Goal: Task Accomplishment & Management: Manage account settings

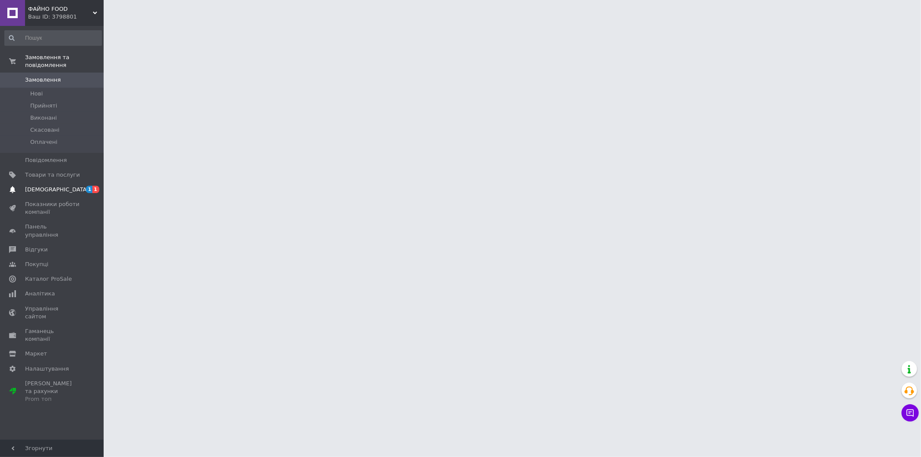
click at [33, 186] on span "[DEMOGRAPHIC_DATA]" at bounding box center [57, 190] width 64 height 8
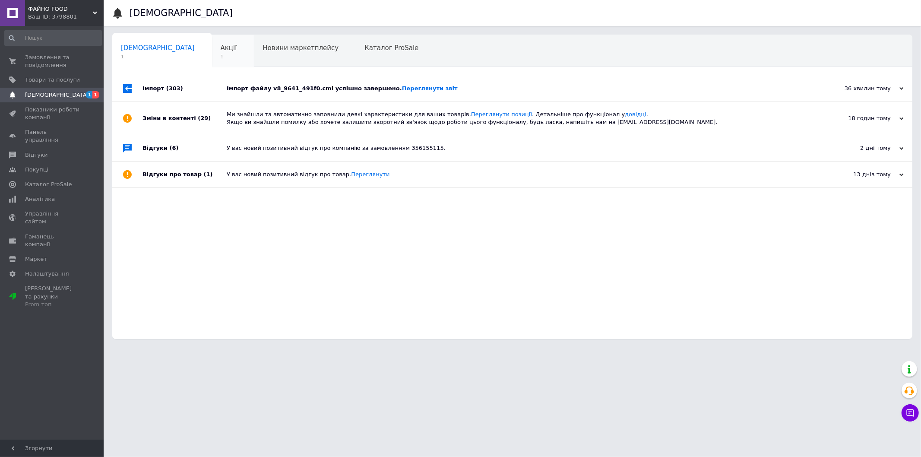
click at [212, 52] on div "Акції 1" at bounding box center [233, 51] width 42 height 33
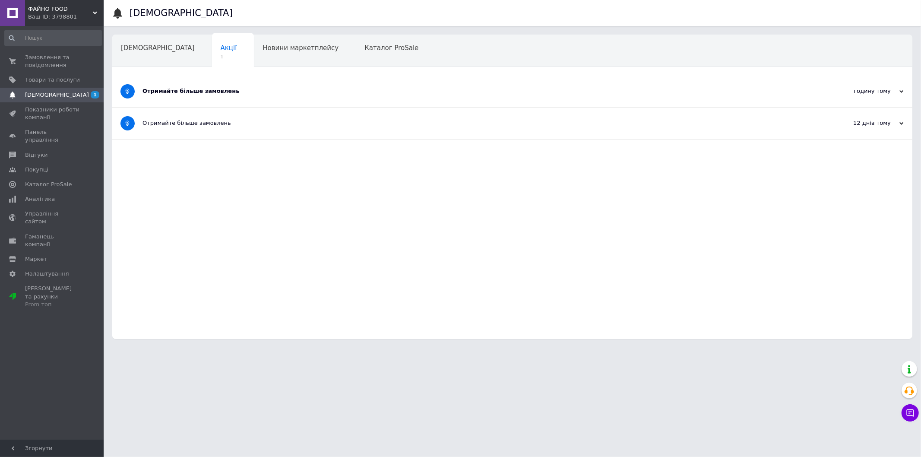
click at [178, 87] on div "Отримайте більше замовлень" at bounding box center [480, 91] width 675 height 8
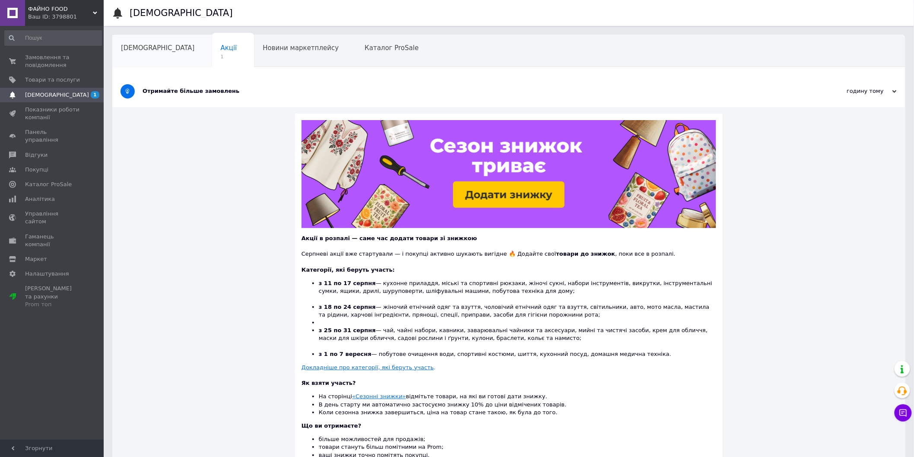
click at [152, 50] on span "[DEMOGRAPHIC_DATA]" at bounding box center [158, 48] width 74 height 8
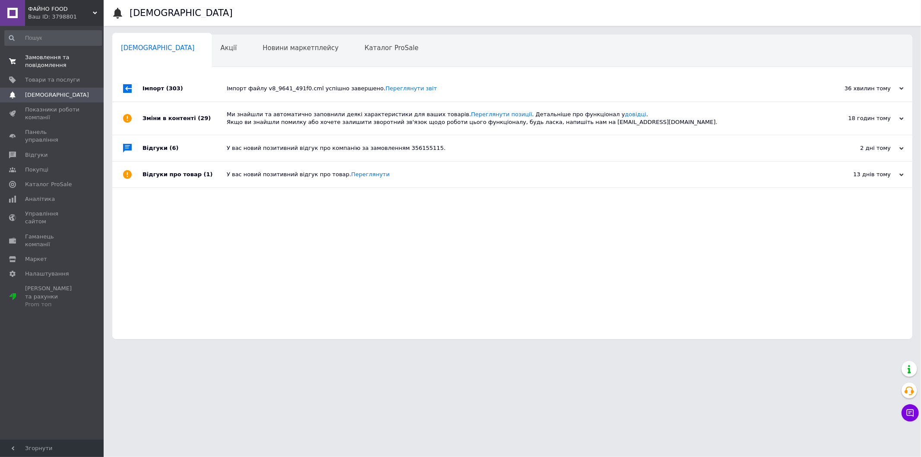
click at [41, 59] on span "Замовлення та повідомлення" at bounding box center [52, 62] width 55 height 16
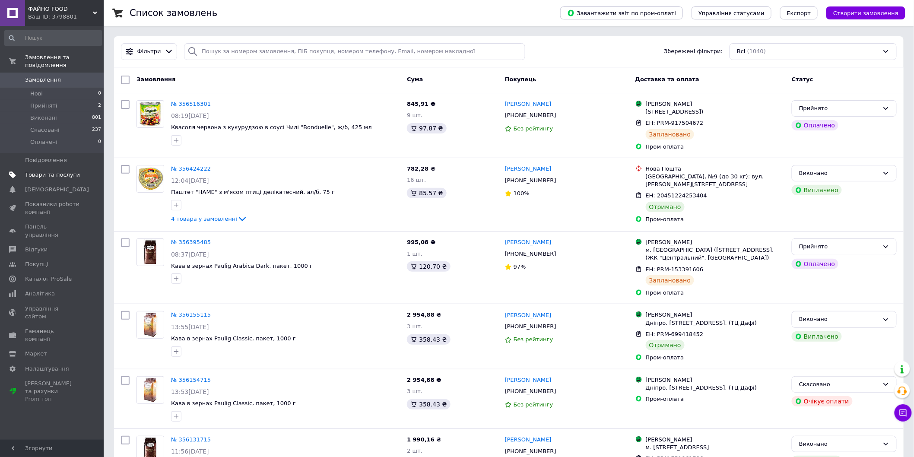
click at [44, 171] on span "Товари та послуги" at bounding box center [52, 175] width 55 height 8
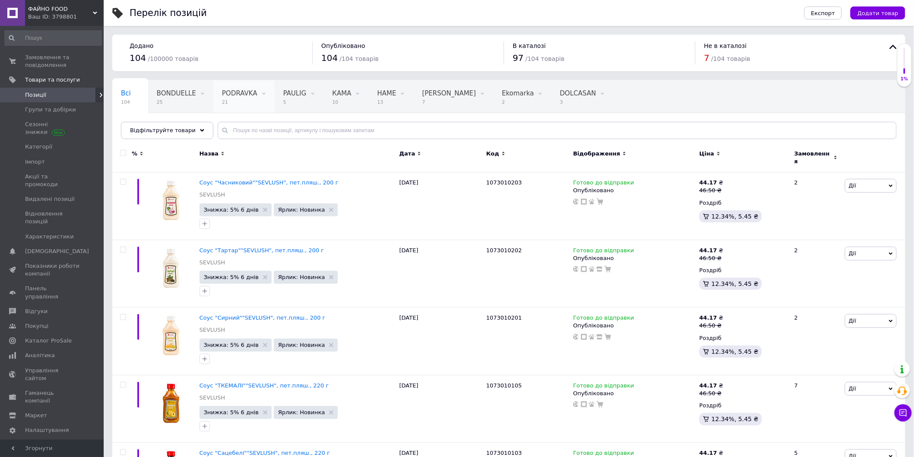
click at [231, 100] on span "21" at bounding box center [239, 102] width 35 height 6
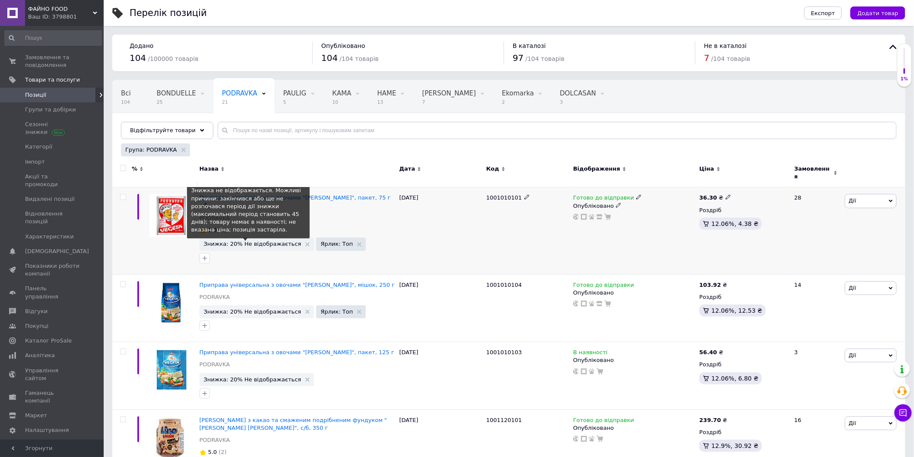
click at [260, 241] on span "Знижка: 20% Не відображається" at bounding box center [253, 244] width 98 height 6
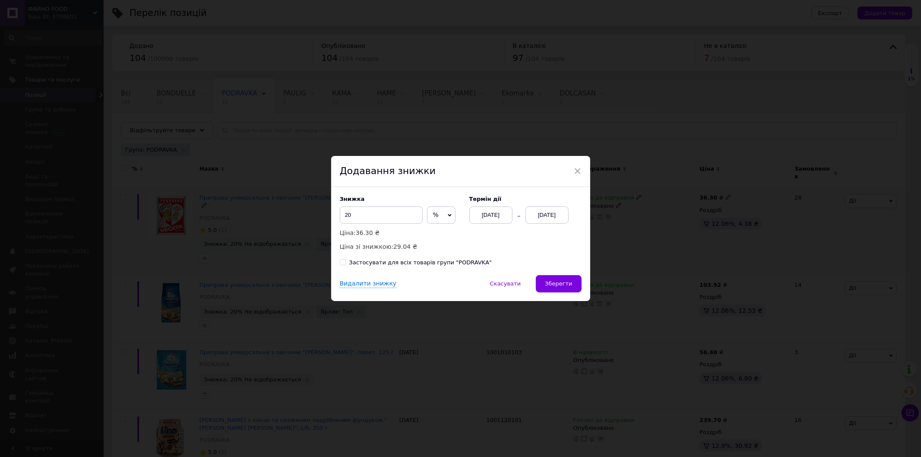
click at [550, 214] on div "[DATE]" at bounding box center [547, 214] width 43 height 17
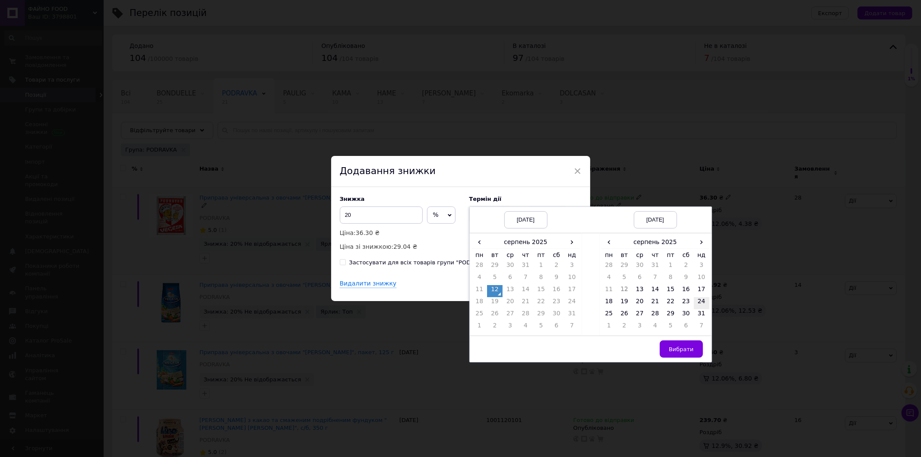
click at [700, 301] on td "24" at bounding box center [702, 303] width 16 height 12
click at [608, 313] on td "25" at bounding box center [610, 315] width 16 height 12
click at [689, 349] on span "Вибрати" at bounding box center [681, 349] width 25 height 6
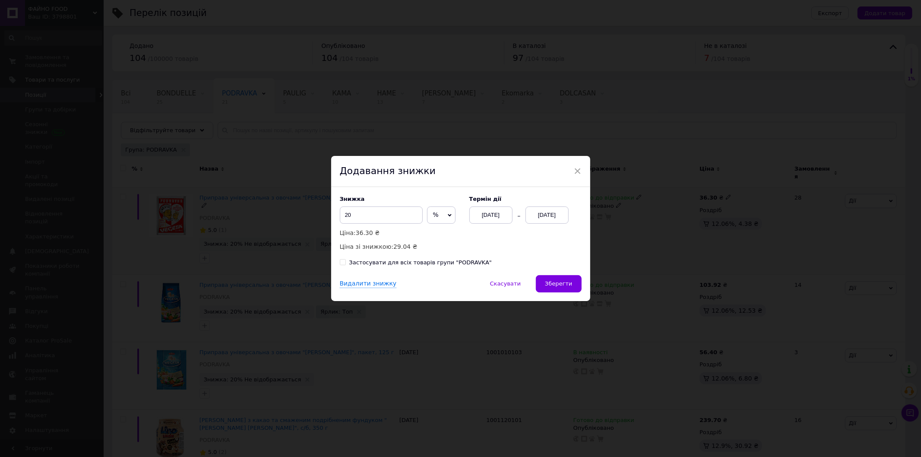
click at [454, 264] on div "Застосувати для всіх товарів групи "PODRAVKA"" at bounding box center [420, 263] width 143 height 8
click at [346, 264] on input "Застосувати для всіх товарів групи "PODRAVKA"" at bounding box center [343, 262] width 6 height 6
checkbox input "true"
click at [556, 282] on span "Зберегти" at bounding box center [558, 283] width 27 height 6
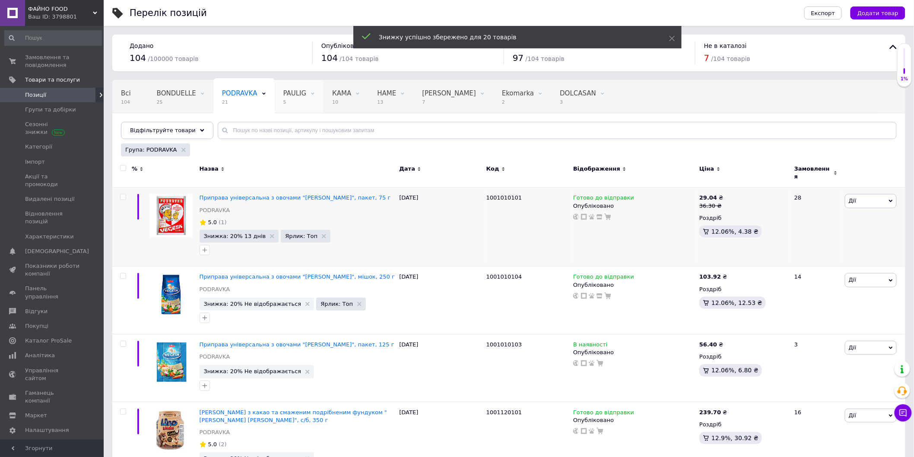
click at [292, 100] on span "5" at bounding box center [294, 102] width 23 height 6
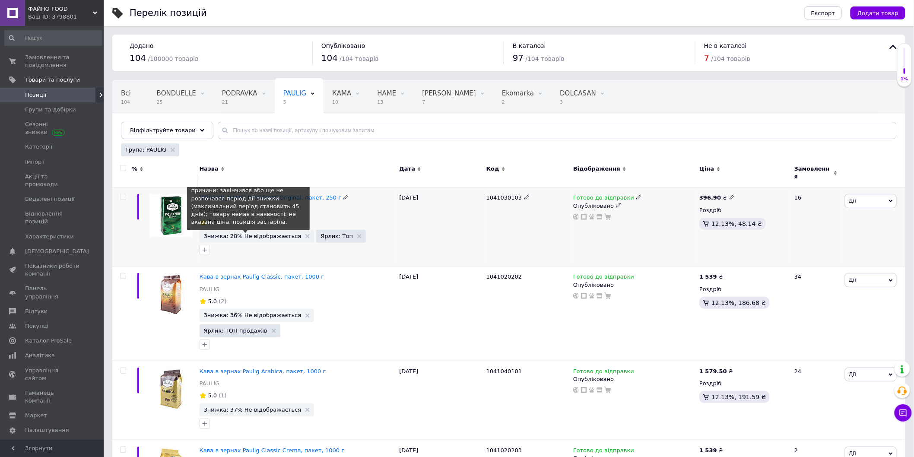
click at [257, 233] on span "Знижка: 28% Не відображається" at bounding box center [253, 236] width 98 height 6
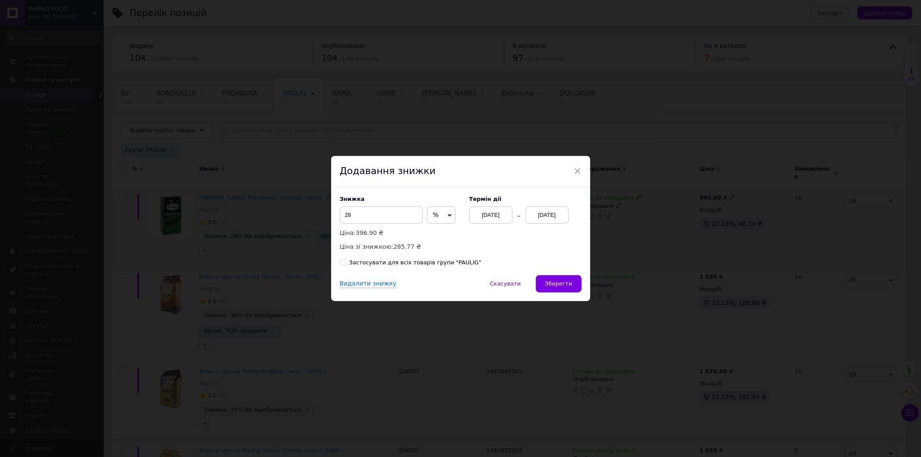
click at [369, 263] on div "Застосувати для всіх товарів групи "PAULIG"" at bounding box center [415, 263] width 132 height 8
click at [346, 263] on input "Застосувати для всіх товарів групи "PAULIG"" at bounding box center [343, 262] width 6 height 6
click at [425, 262] on div "Застосувати для всіх товарів групи "PAULIG"" at bounding box center [415, 263] width 132 height 8
click at [346, 262] on input "Застосувати для всіх товарів групи "PAULIG"" at bounding box center [343, 262] width 6 height 6
checkbox input "false"
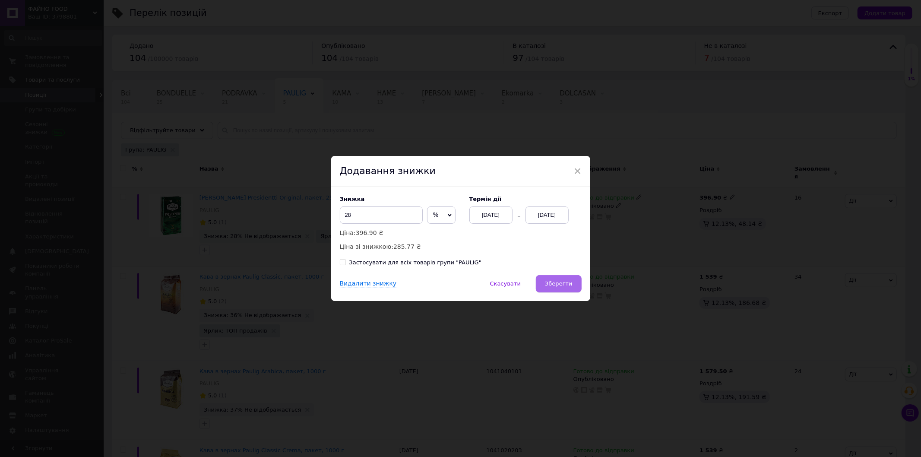
click at [562, 283] on span "Зберегти" at bounding box center [558, 283] width 27 height 6
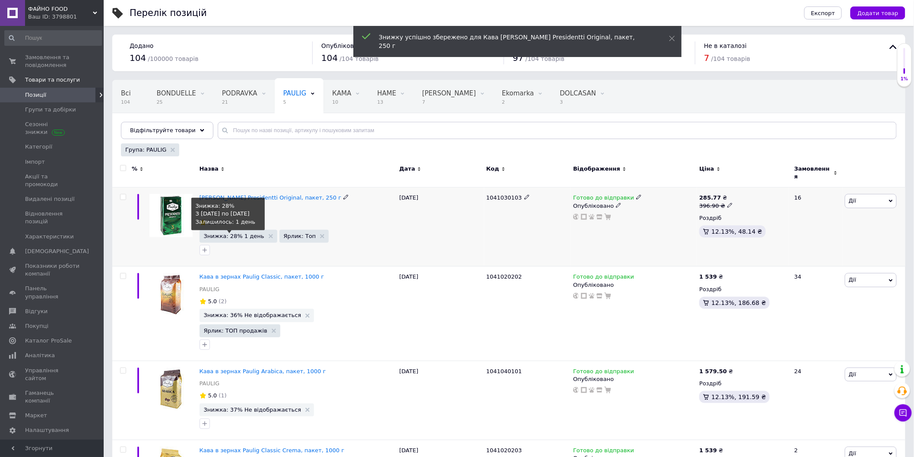
click at [235, 233] on span "Знижка: 28% 1 день" at bounding box center [234, 236] width 60 height 6
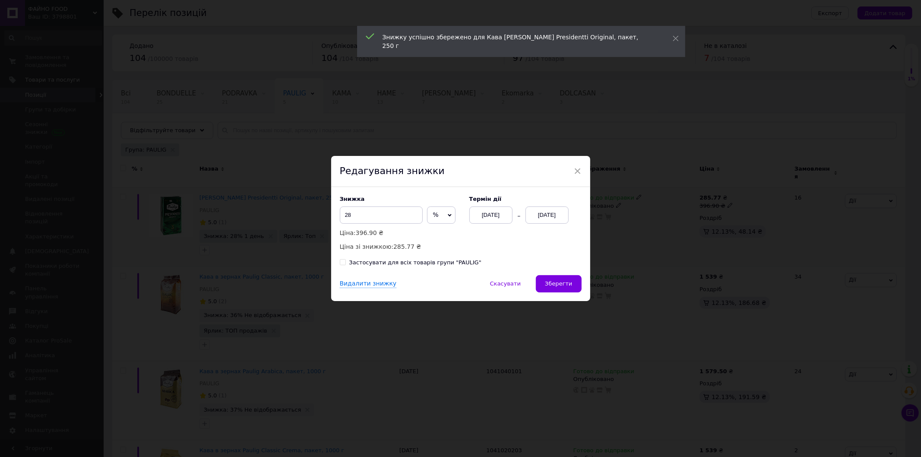
click at [564, 213] on div "[DATE]" at bounding box center [547, 214] width 43 height 17
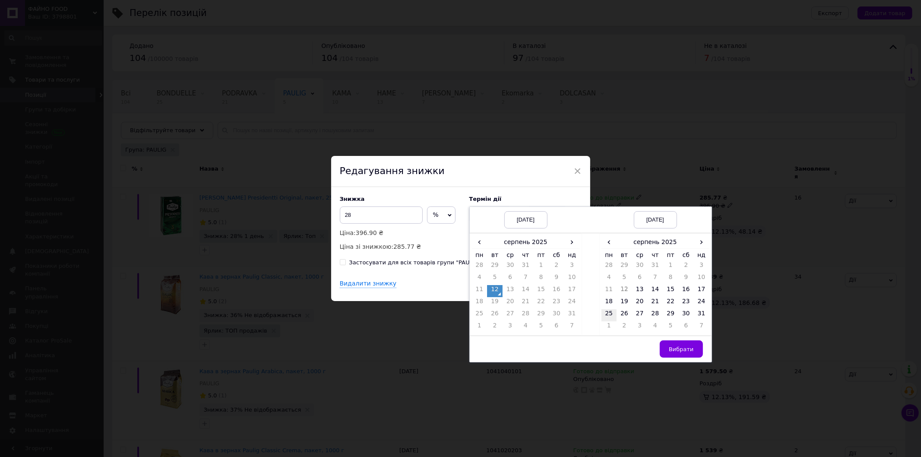
click at [608, 316] on td "25" at bounding box center [610, 315] width 16 height 12
click at [679, 346] on button "Вибрати" at bounding box center [681, 348] width 43 height 17
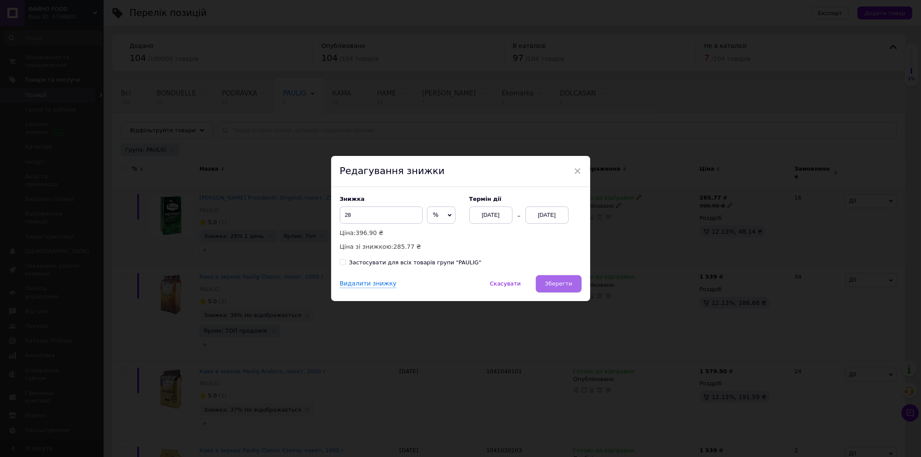
click at [568, 284] on span "Зберегти" at bounding box center [558, 283] width 27 height 6
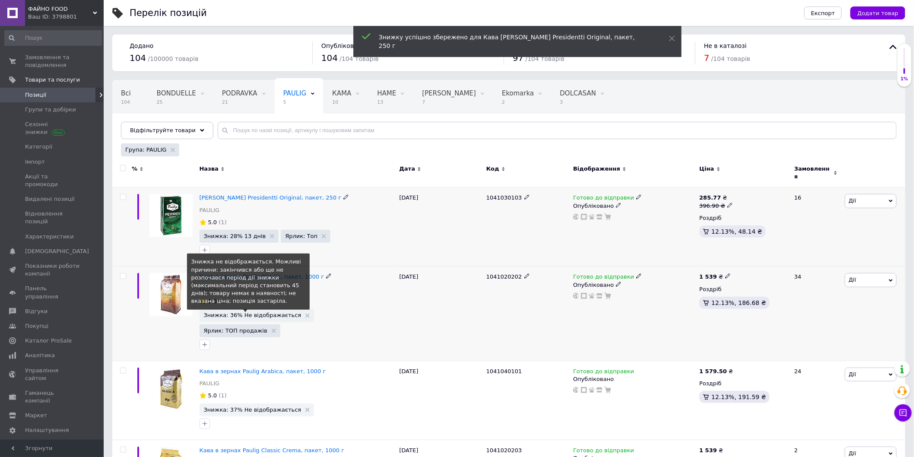
click at [274, 312] on span "Знижка: 36% Не відображається" at bounding box center [253, 315] width 98 height 6
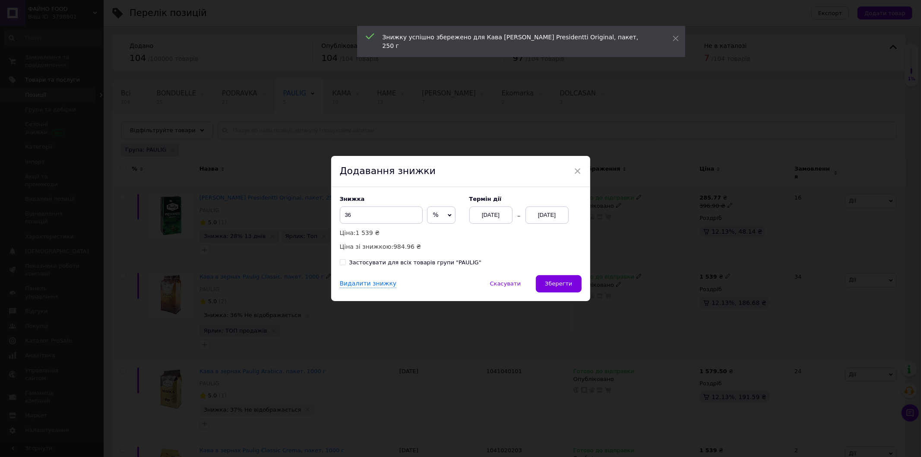
click at [550, 217] on div "[DATE]" at bounding box center [547, 214] width 43 height 17
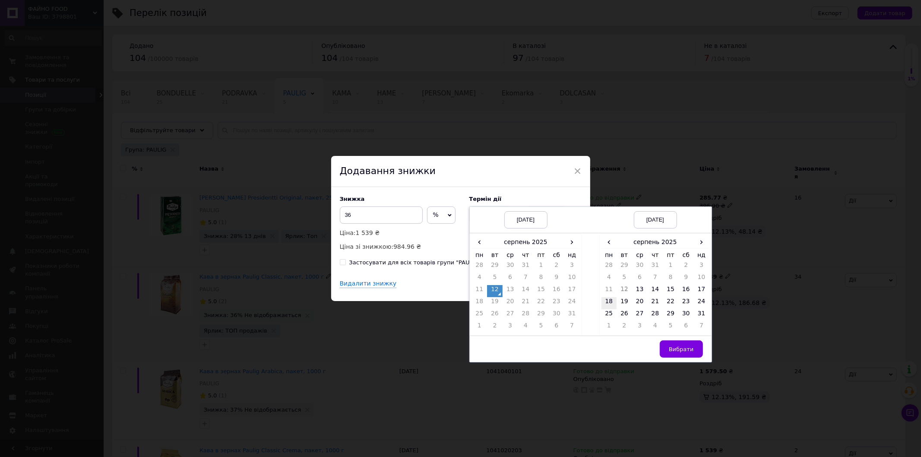
click at [605, 303] on td "18" at bounding box center [610, 303] width 16 height 12
click at [681, 350] on span "Вибрати" at bounding box center [681, 349] width 25 height 6
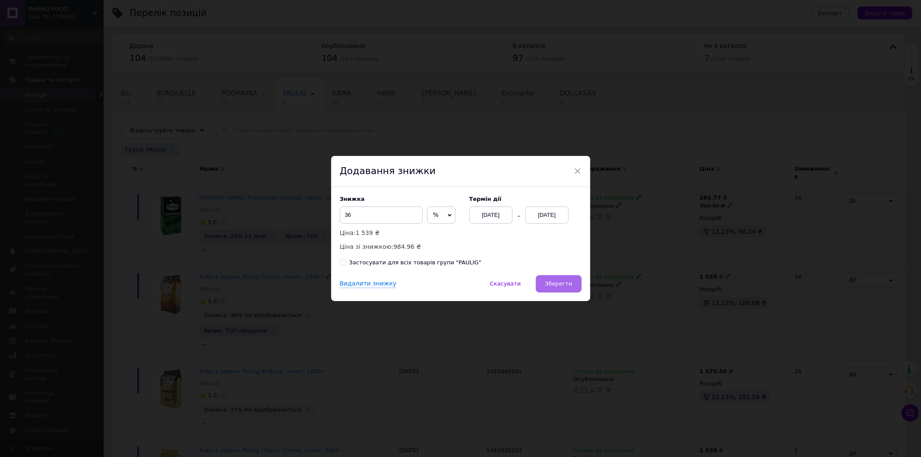
click at [564, 287] on span "Зберегти" at bounding box center [558, 283] width 27 height 6
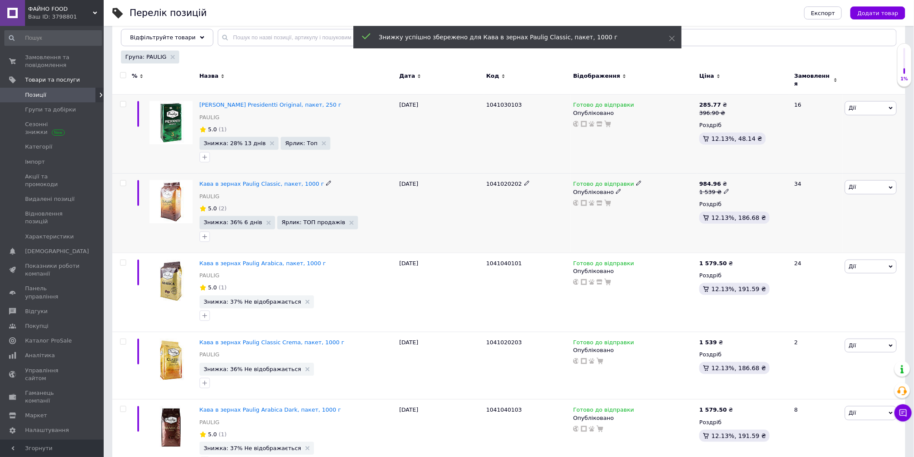
scroll to position [96, 0]
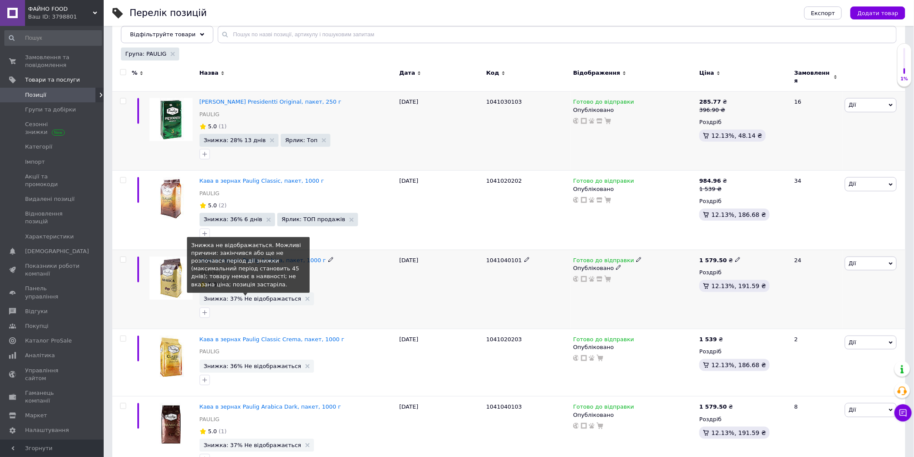
click at [264, 296] on span "Знижка: 37% Не відображається" at bounding box center [253, 299] width 98 height 6
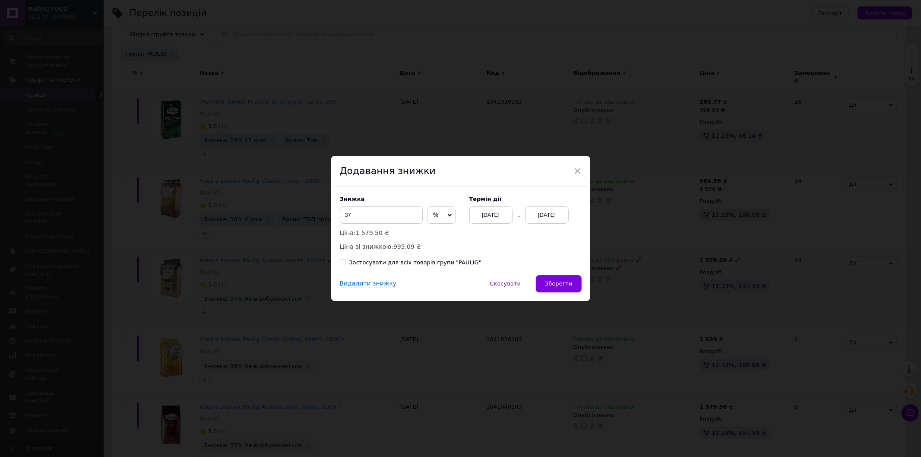
click at [547, 223] on div "[DATE]" at bounding box center [547, 214] width 43 height 17
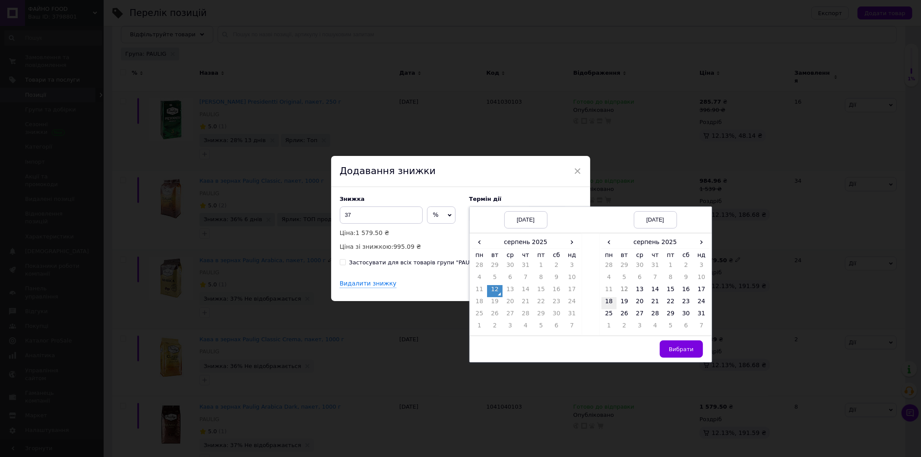
click at [611, 302] on td "18" at bounding box center [610, 303] width 16 height 12
click at [680, 347] on span "Вибрати" at bounding box center [681, 349] width 25 height 6
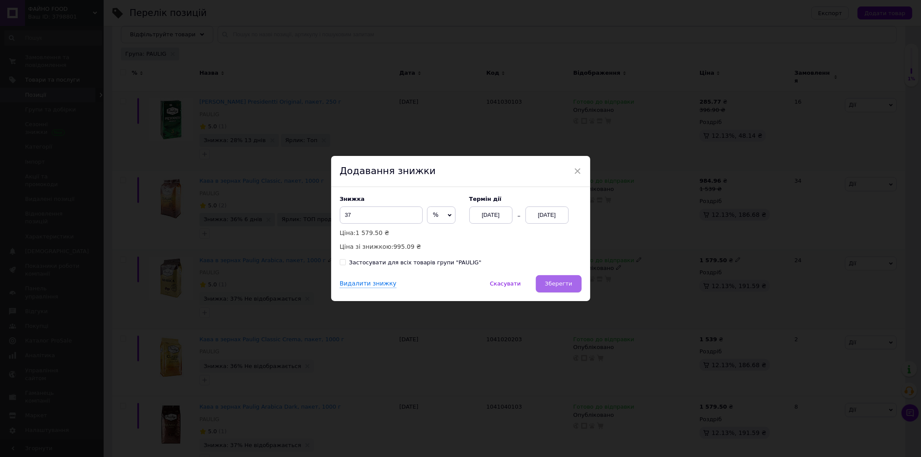
click at [568, 286] on span "Зберегти" at bounding box center [558, 283] width 27 height 6
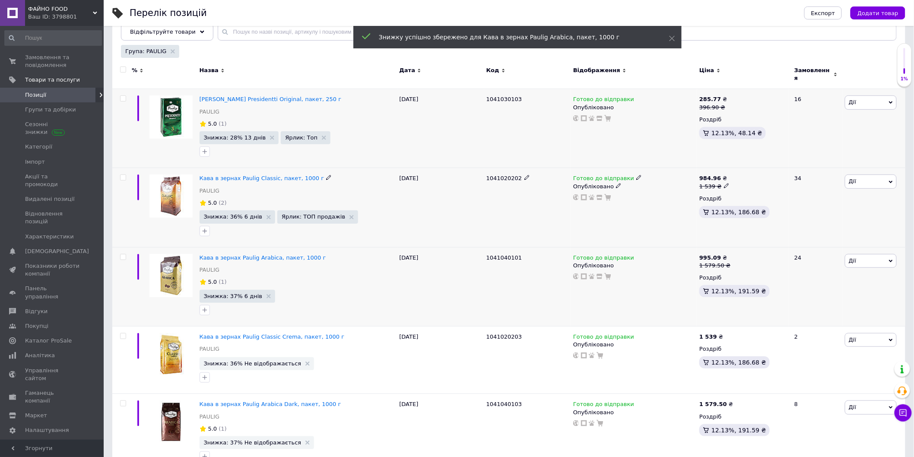
scroll to position [117, 0]
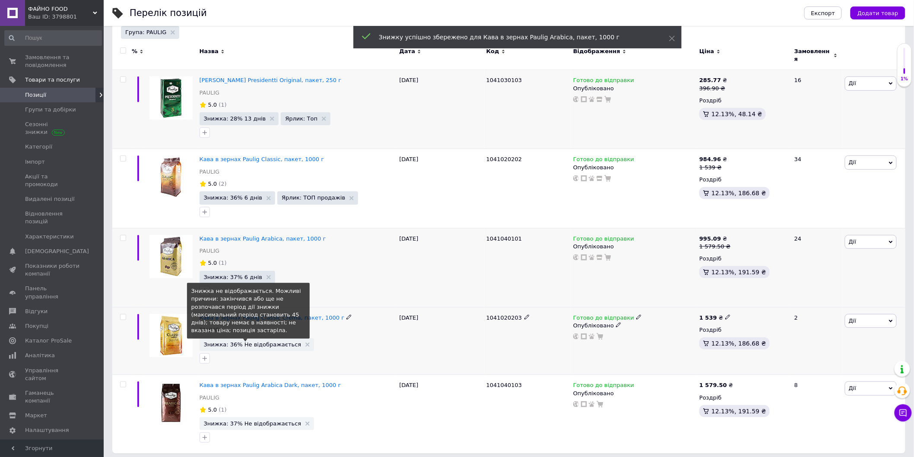
click at [270, 342] on span "Знижка: 36% Не відображається" at bounding box center [253, 345] width 98 height 6
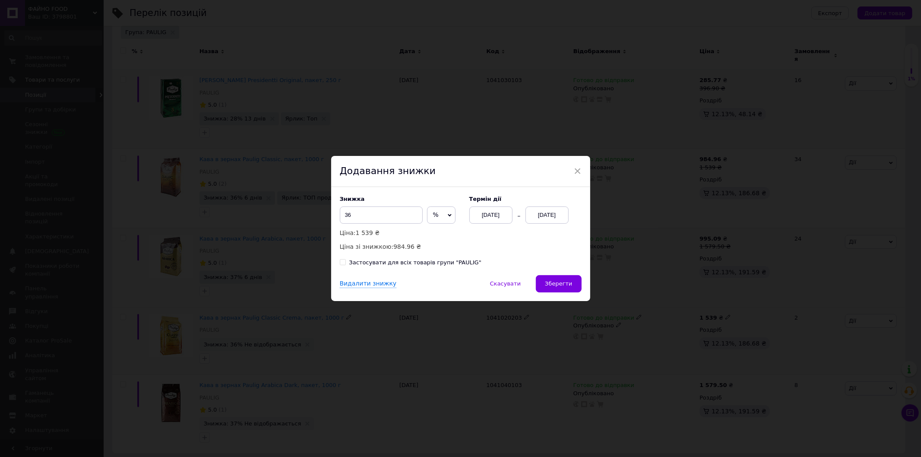
click at [546, 218] on div "[DATE]" at bounding box center [547, 214] width 43 height 17
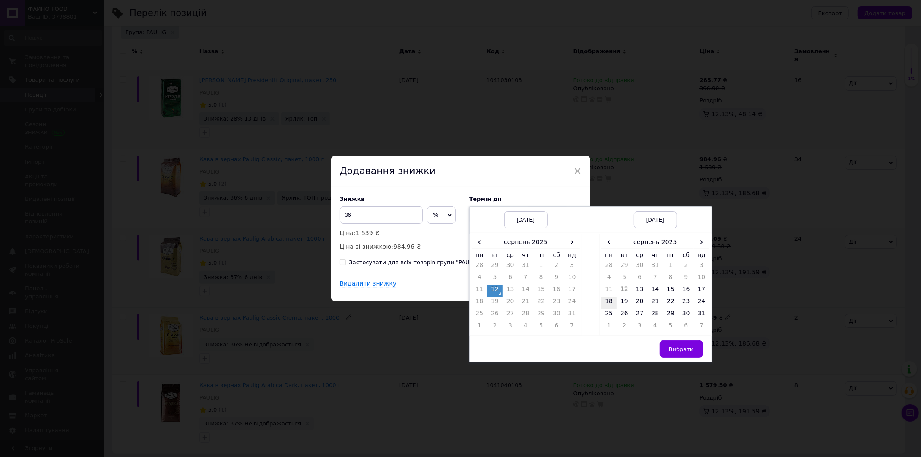
click at [611, 304] on td "18" at bounding box center [610, 303] width 16 height 12
click at [696, 340] on td "Вибрати" at bounding box center [656, 349] width 112 height 26
click at [692, 348] on span "Вибрати" at bounding box center [681, 349] width 25 height 6
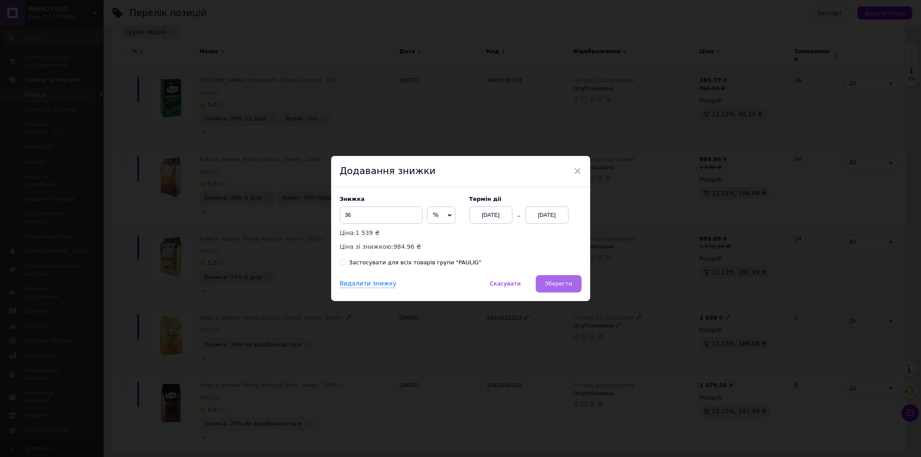
click at [554, 285] on span "Зберегти" at bounding box center [558, 283] width 27 height 6
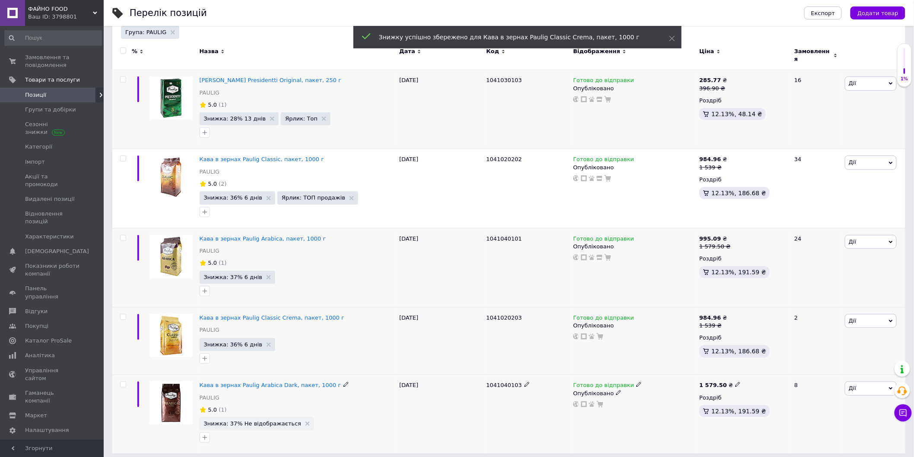
click at [261, 417] on span "Знижка: 37% Не відображається" at bounding box center [257, 423] width 115 height 13
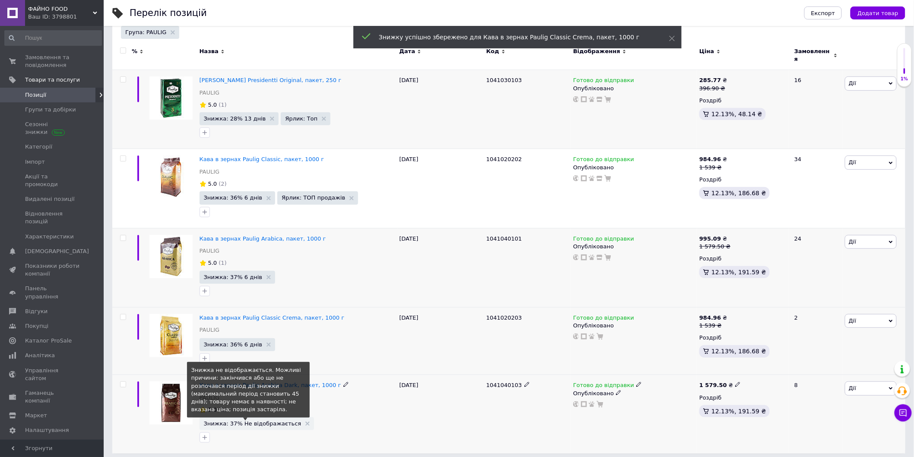
click at [261, 421] on span "Знижка: 37% Не відображається" at bounding box center [253, 424] width 98 height 6
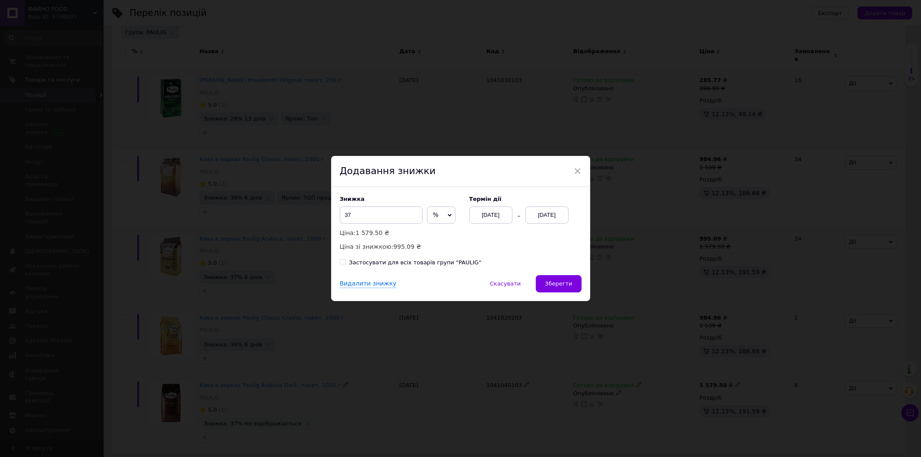
click at [539, 214] on div "[DATE]" at bounding box center [547, 214] width 43 height 17
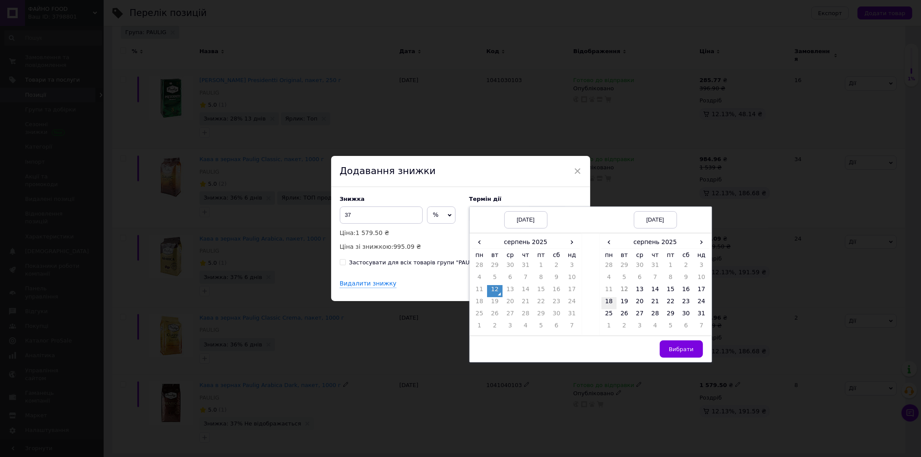
click at [611, 303] on td "18" at bounding box center [610, 303] width 16 height 12
click at [682, 347] on span "Вибрати" at bounding box center [681, 349] width 25 height 6
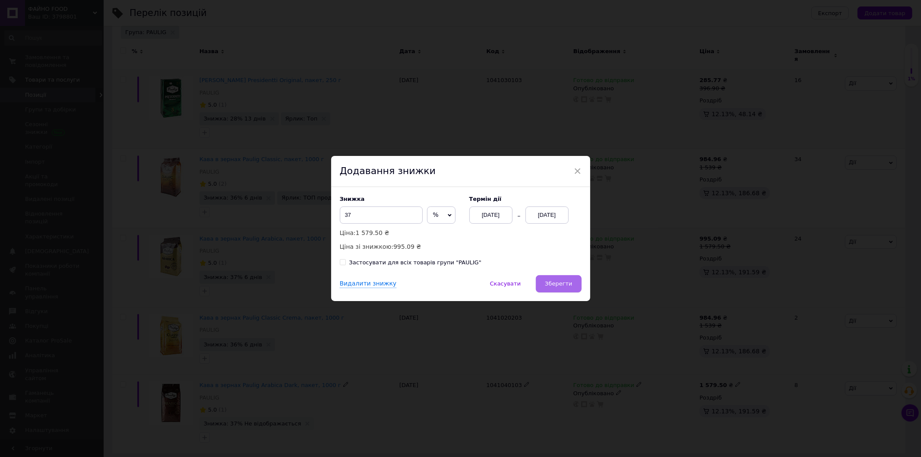
click at [567, 287] on span "Зберегти" at bounding box center [558, 283] width 27 height 6
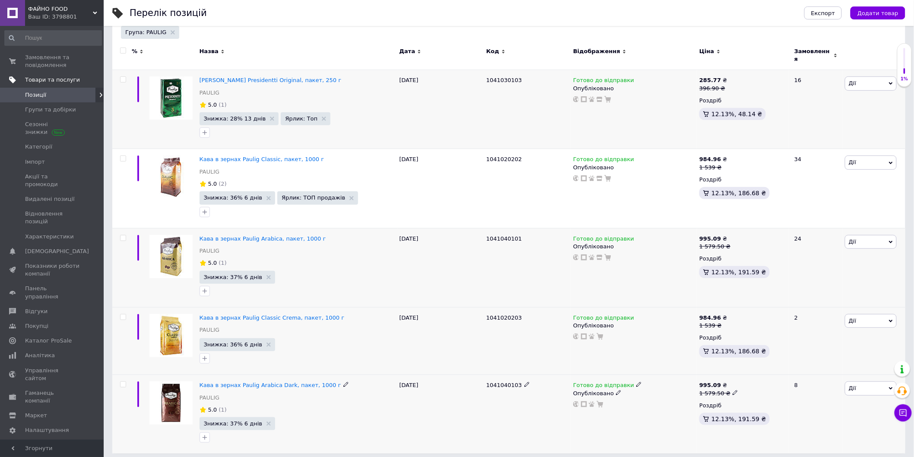
click at [35, 81] on span "Товари та послуги" at bounding box center [52, 80] width 55 height 8
click at [38, 78] on span "Товари та послуги" at bounding box center [52, 80] width 55 height 8
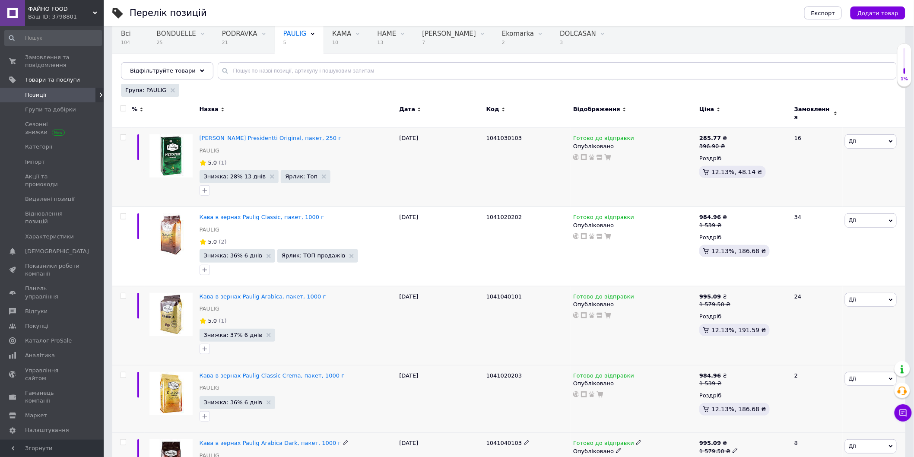
scroll to position [0, 0]
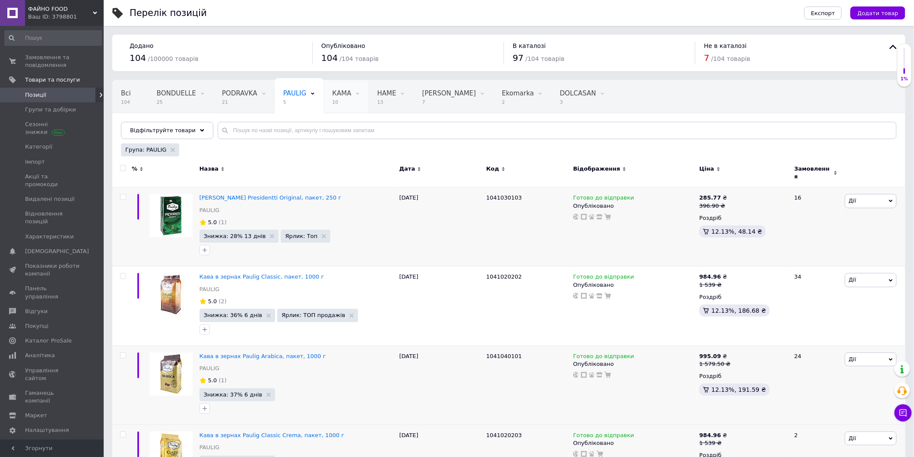
click at [333, 95] on span "КАМА" at bounding box center [341, 93] width 19 height 8
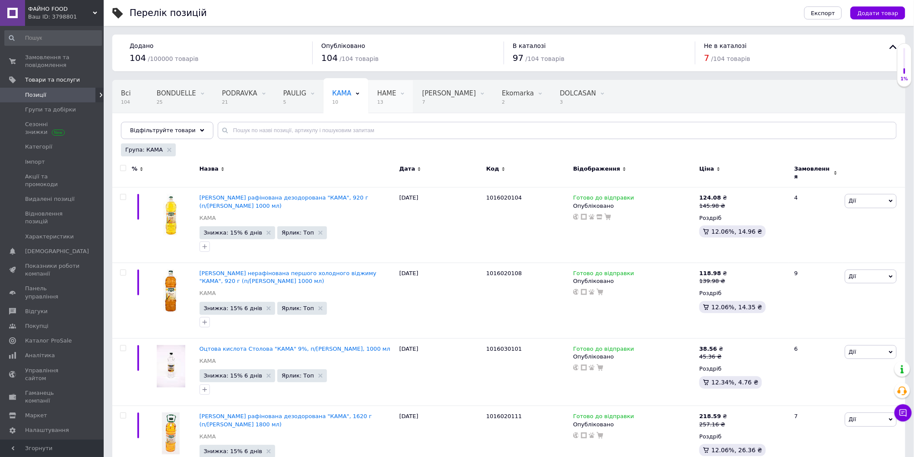
click at [372, 98] on div "HAME 13" at bounding box center [390, 96] width 45 height 33
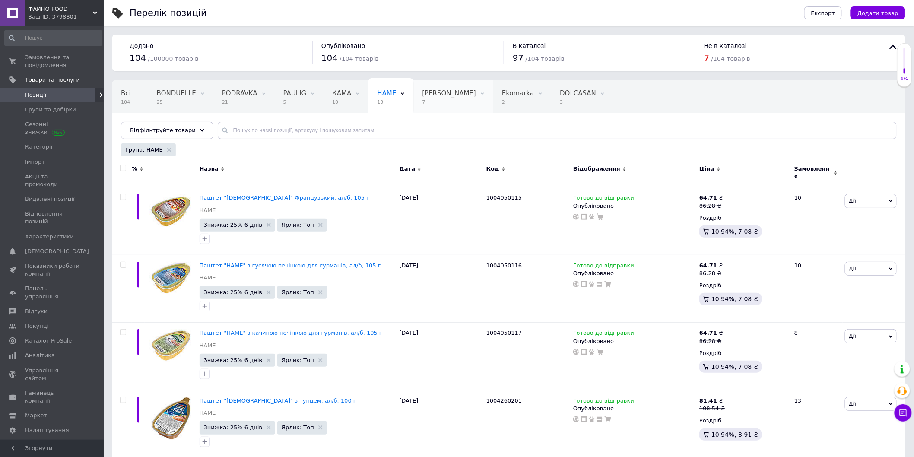
click at [422, 94] on span "[PERSON_NAME]" at bounding box center [449, 93] width 54 height 8
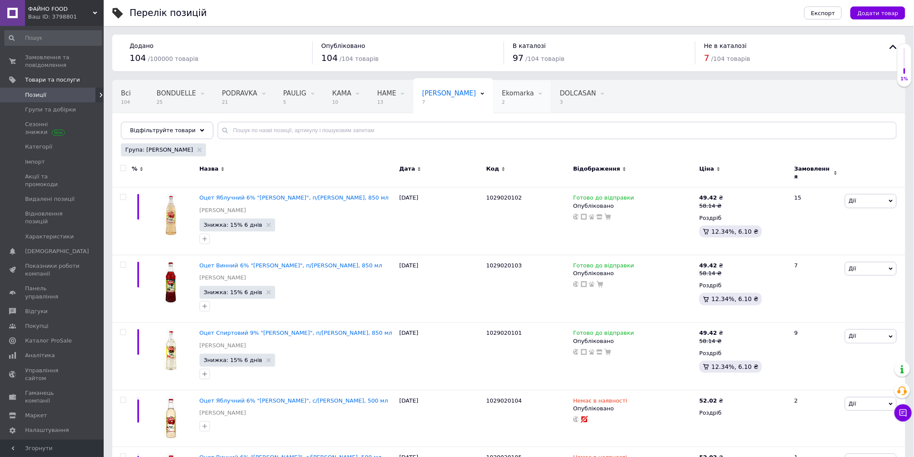
click at [502, 95] on span "Ekomarka" at bounding box center [518, 93] width 32 height 8
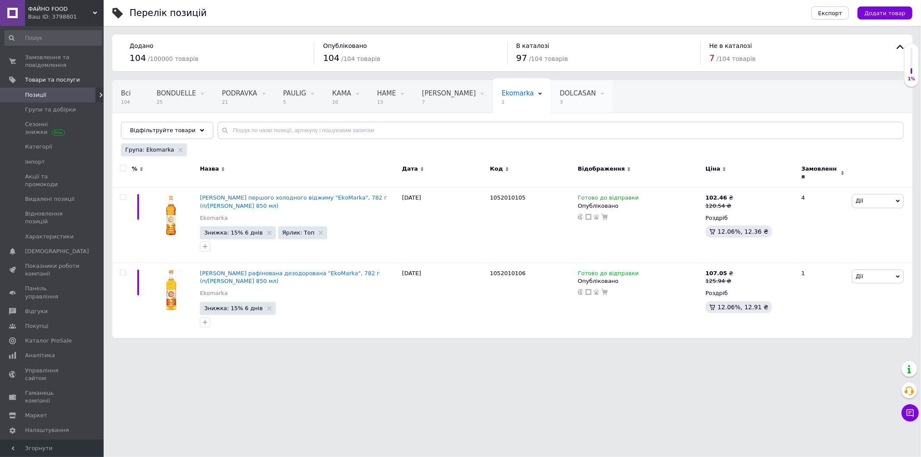
click at [560, 97] on span "DOLCASAN" at bounding box center [578, 93] width 36 height 8
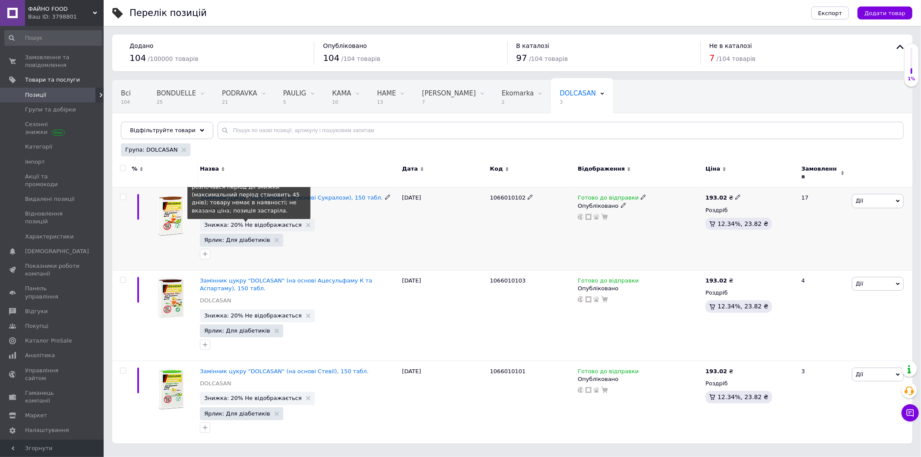
click at [271, 222] on span "Знижка: 20% Не відображається" at bounding box center [253, 225] width 98 height 6
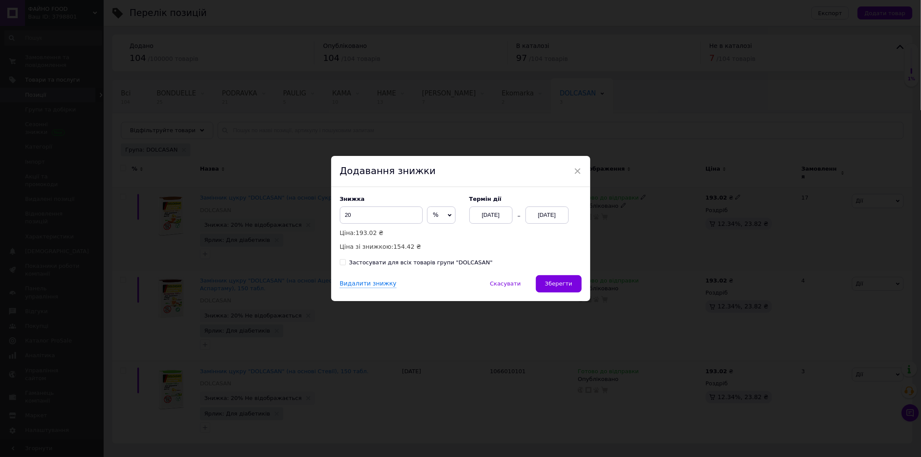
click at [540, 214] on div "[DATE]" at bounding box center [547, 214] width 43 height 17
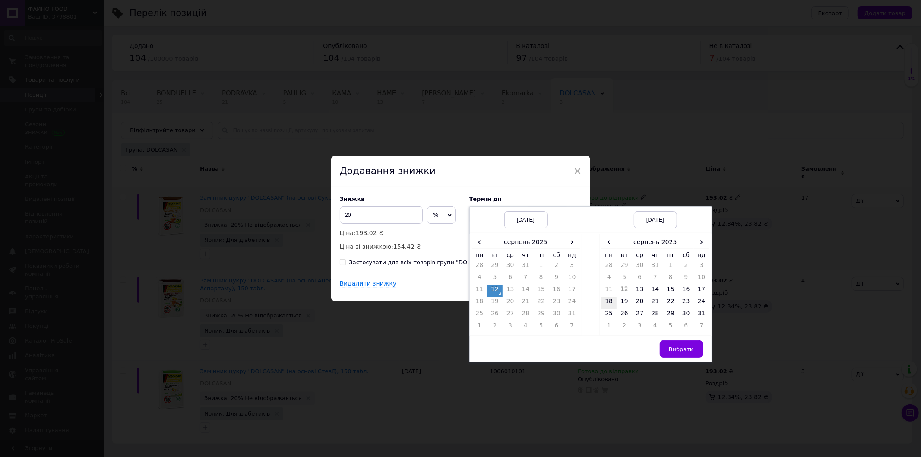
click at [611, 301] on td "18" at bounding box center [610, 303] width 16 height 12
click at [679, 349] on span "Вибрати" at bounding box center [681, 349] width 25 height 6
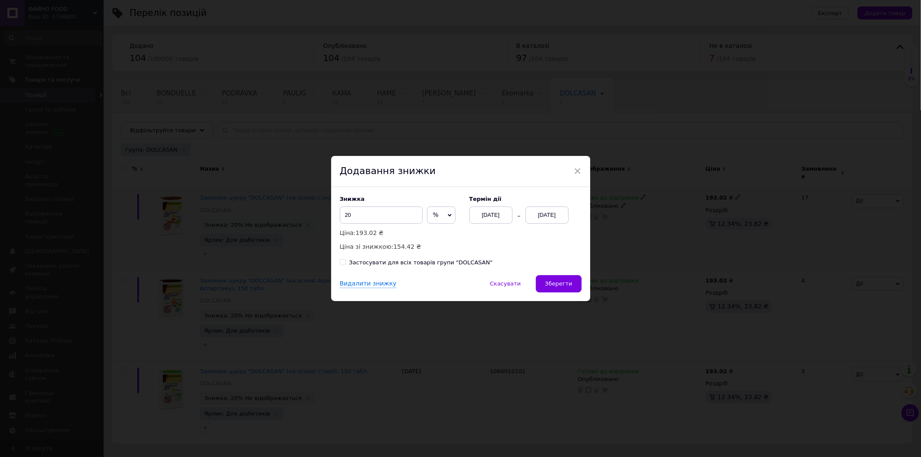
click at [427, 265] on div "Застосувати для всіх товарів групи "DOLCASAN"" at bounding box center [420, 263] width 143 height 8
click at [346, 265] on input "Застосувати для всіх товарів групи "DOLCASAN"" at bounding box center [343, 262] width 6 height 6
checkbox input "true"
click at [550, 286] on span "Зберегти" at bounding box center [558, 283] width 27 height 6
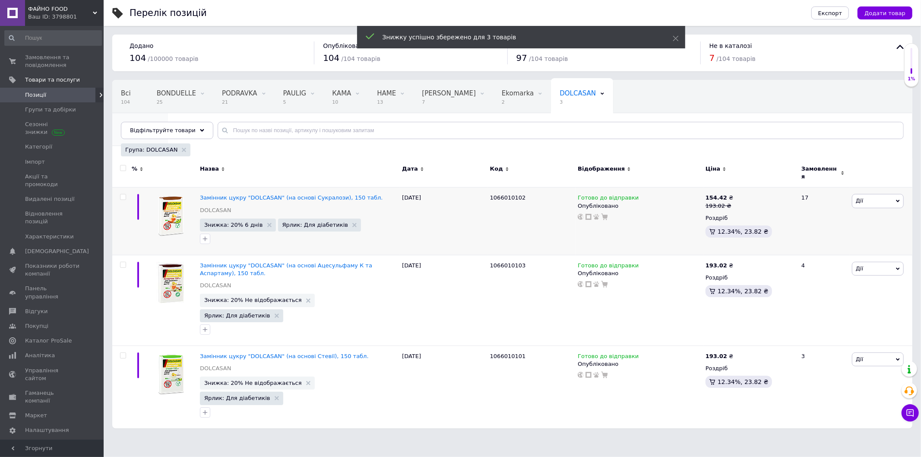
click at [151, 132] on span "8" at bounding box center [136, 135] width 30 height 6
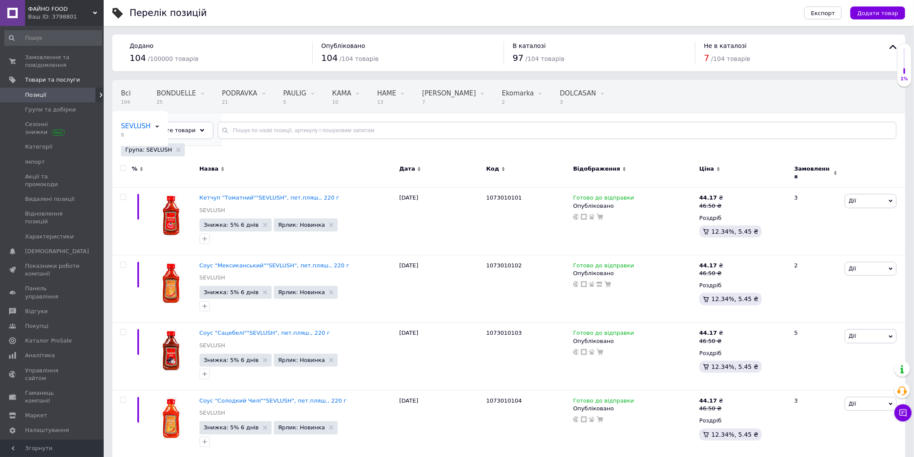
click at [204, 132] on span "9" at bounding box center [191, 135] width 28 height 6
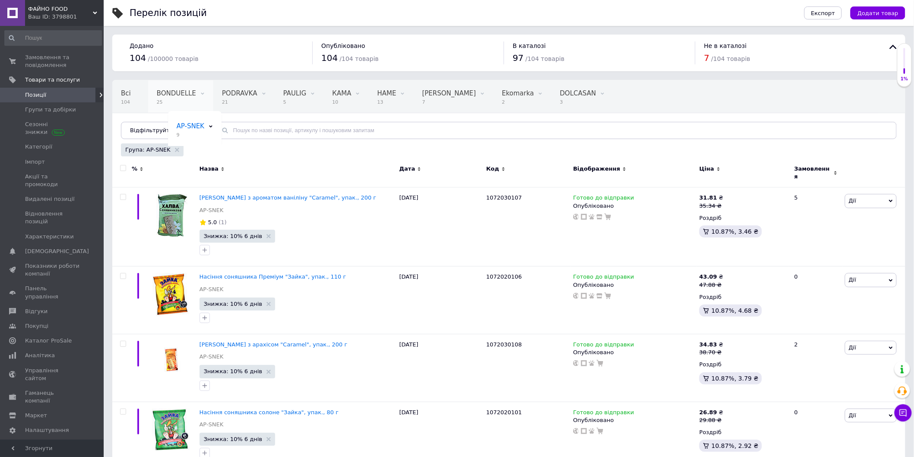
click at [181, 97] on div "BONDUELLE 25" at bounding box center [180, 96] width 65 height 33
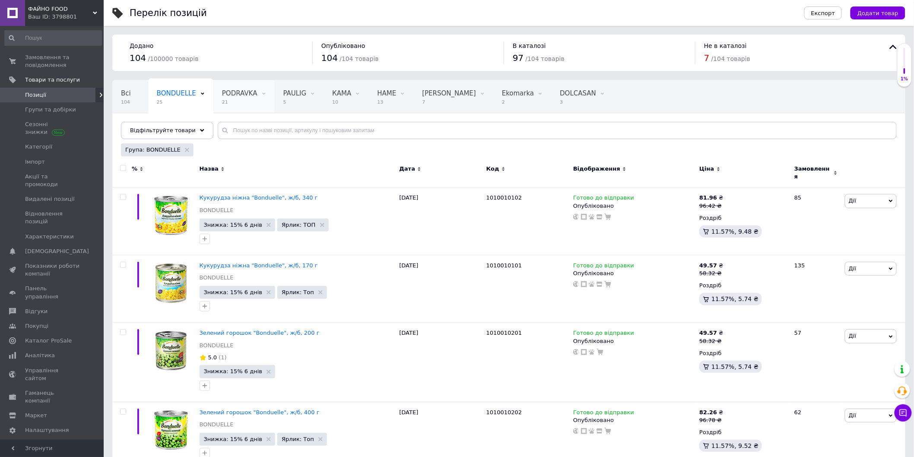
click at [222, 92] on span "PODRAVKA" at bounding box center [239, 93] width 35 height 8
